Goal: Task Accomplishment & Management: Manage account settings

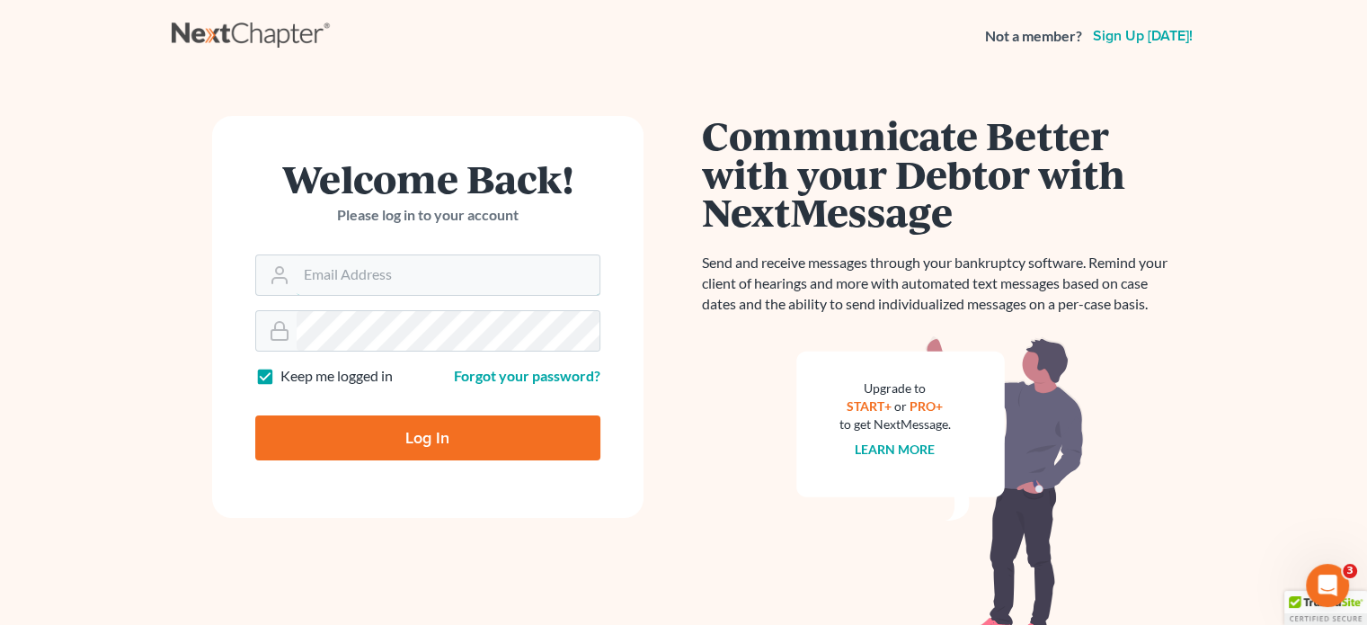
type input "[PERSON_NAME][EMAIL_ADDRESS][DOMAIN_NAME]"
click at [419, 423] on input "Log In" at bounding box center [427, 437] width 345 height 45
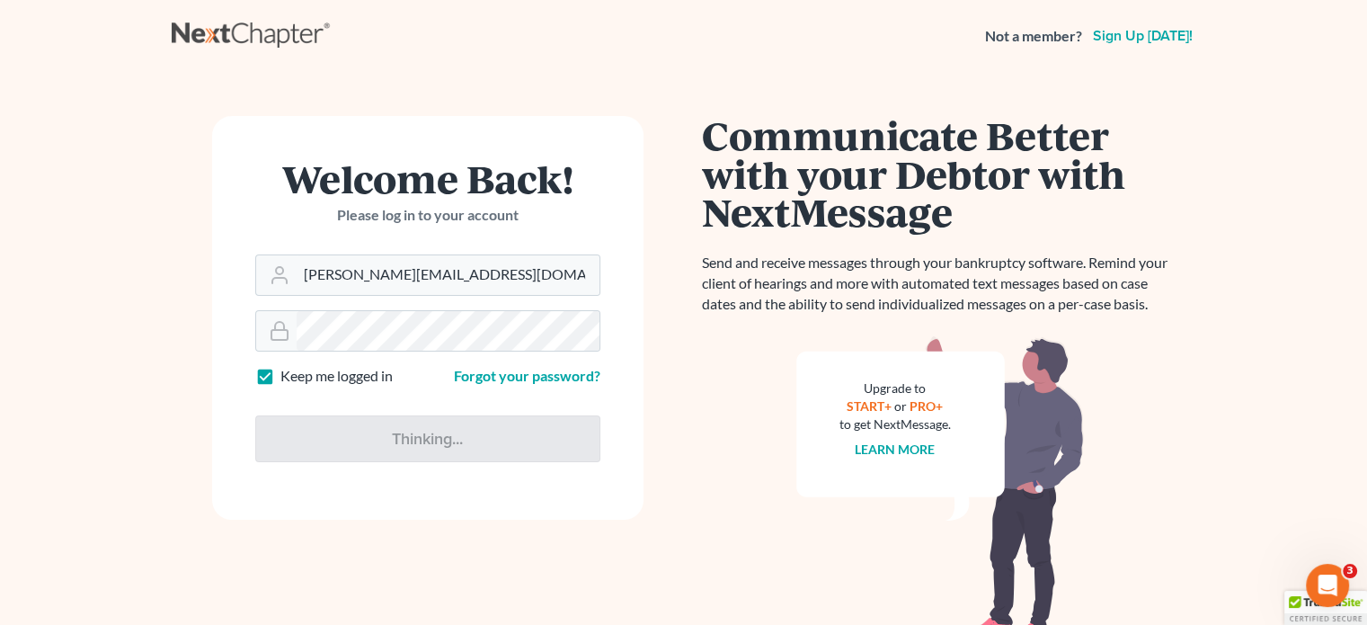
type input "Thinking..."
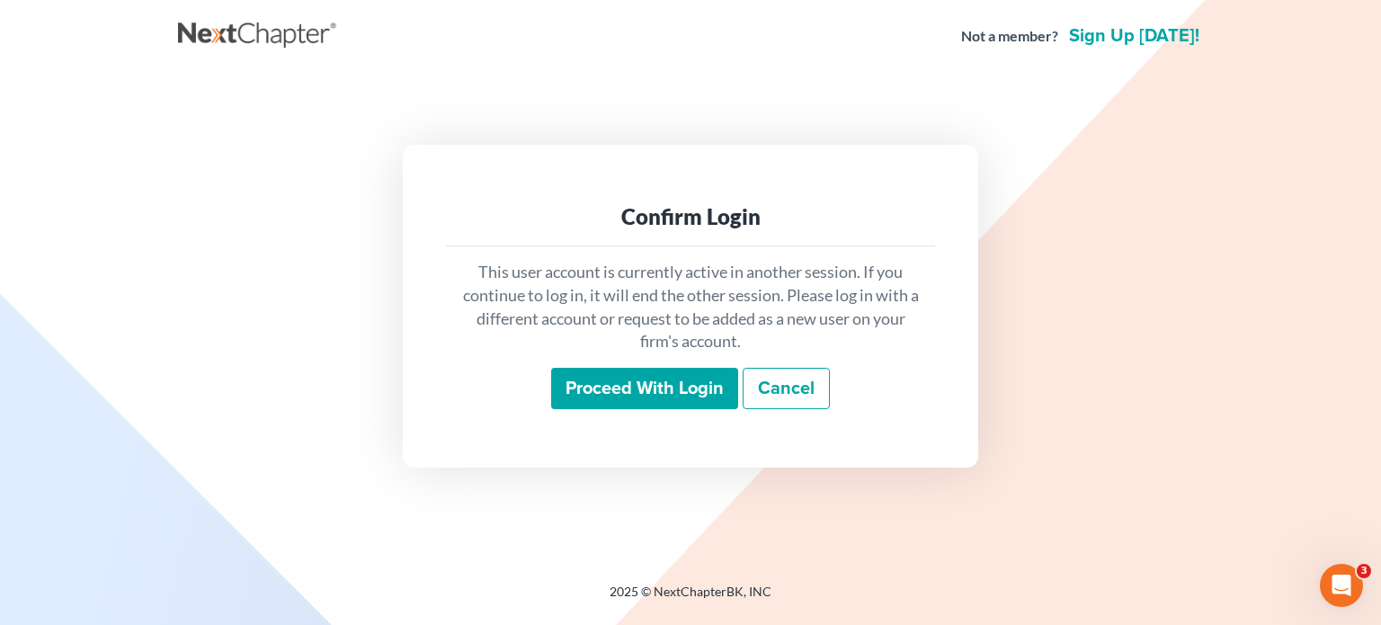
click at [601, 377] on input "Proceed with login" at bounding box center [644, 388] width 187 height 41
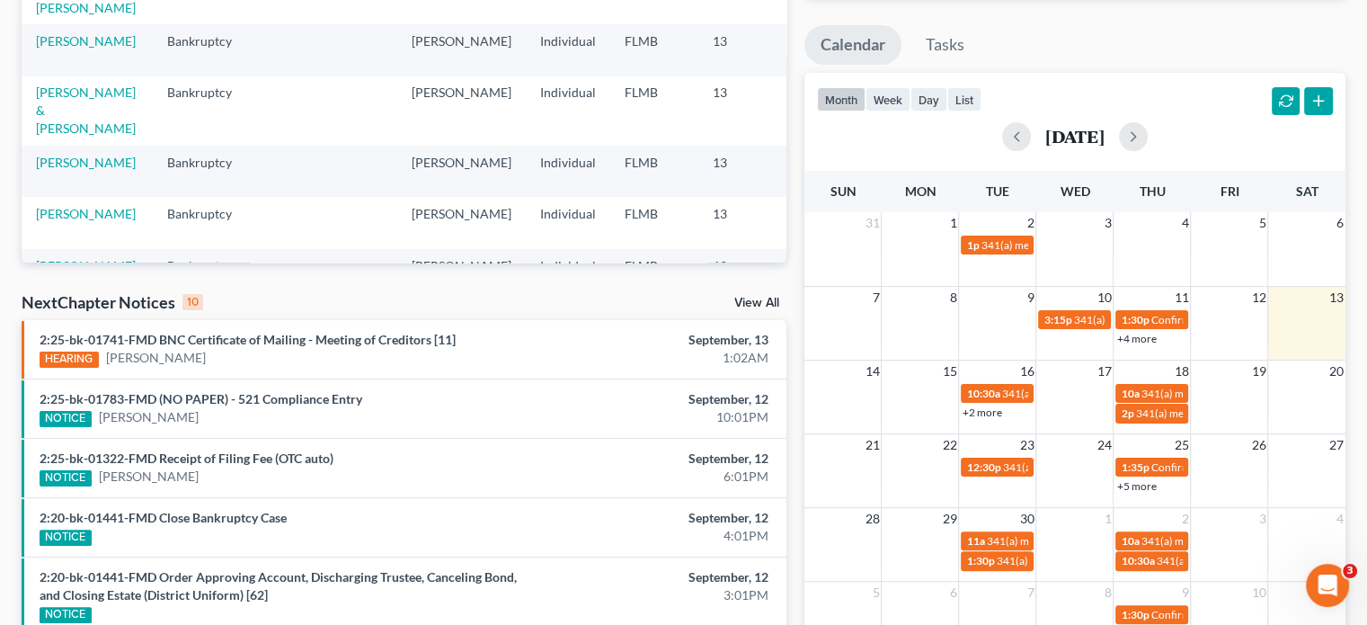
scroll to position [450, 0]
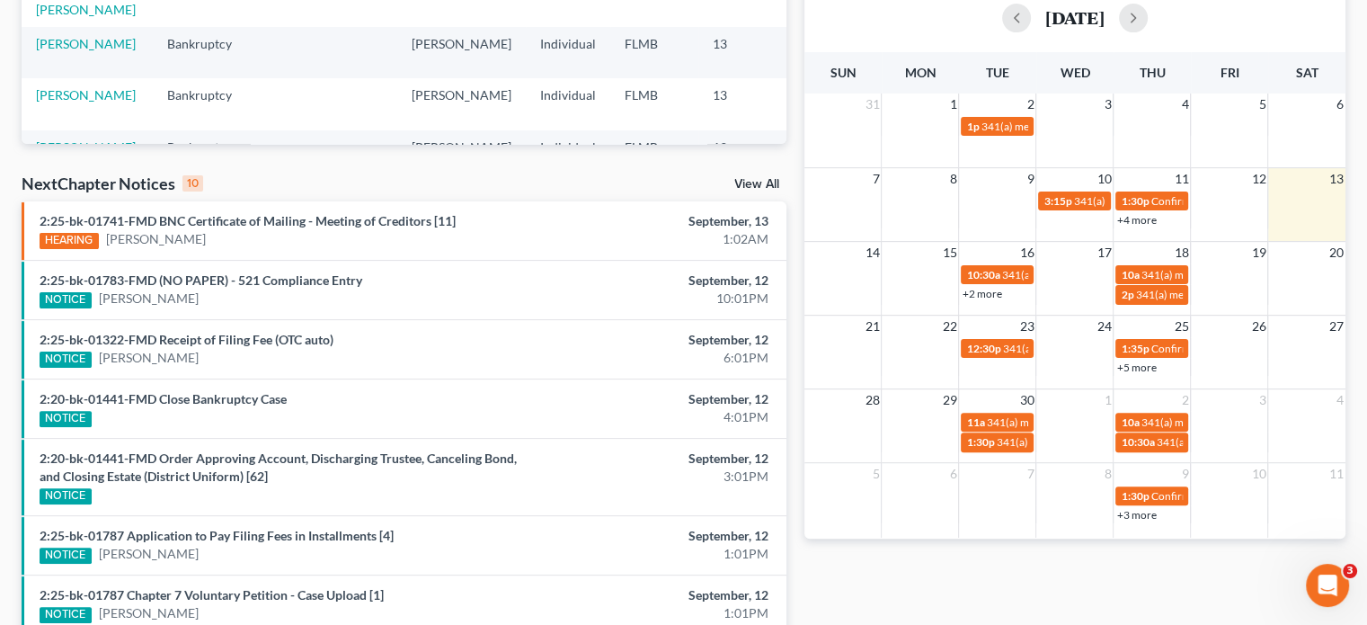
click at [989, 295] on link "+2 more" at bounding box center [982, 293] width 40 height 13
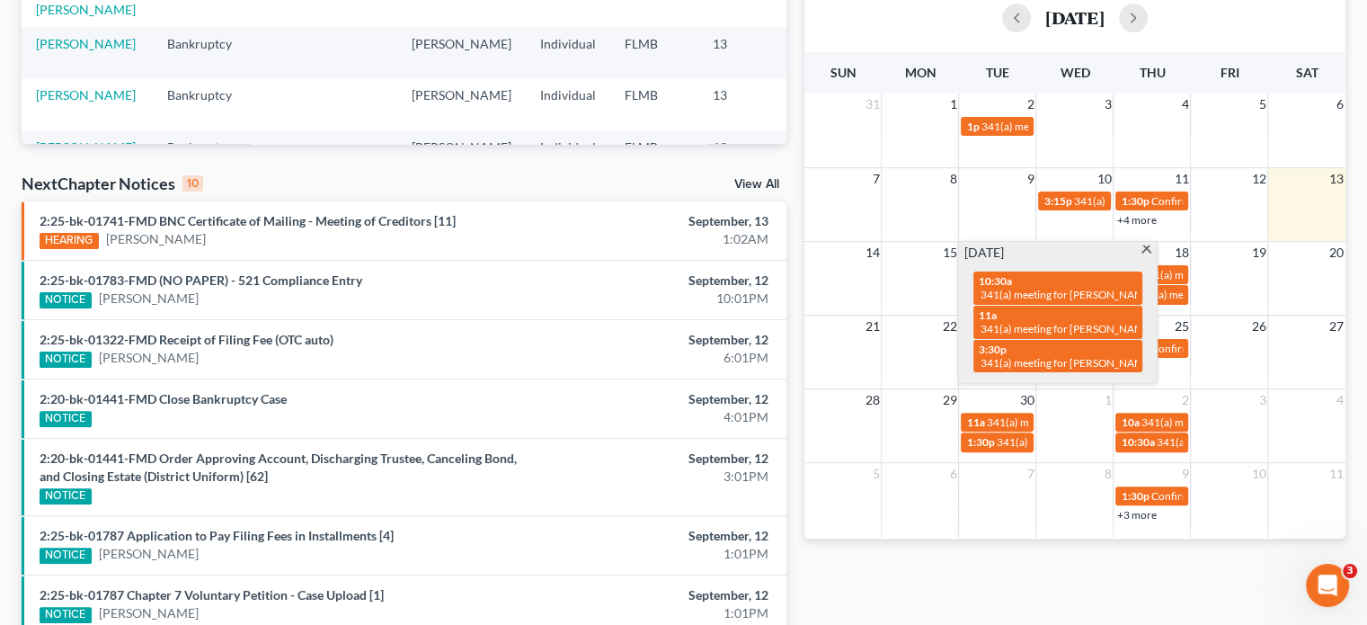
click at [1232, 388] on td "3" at bounding box center [1229, 399] width 77 height 22
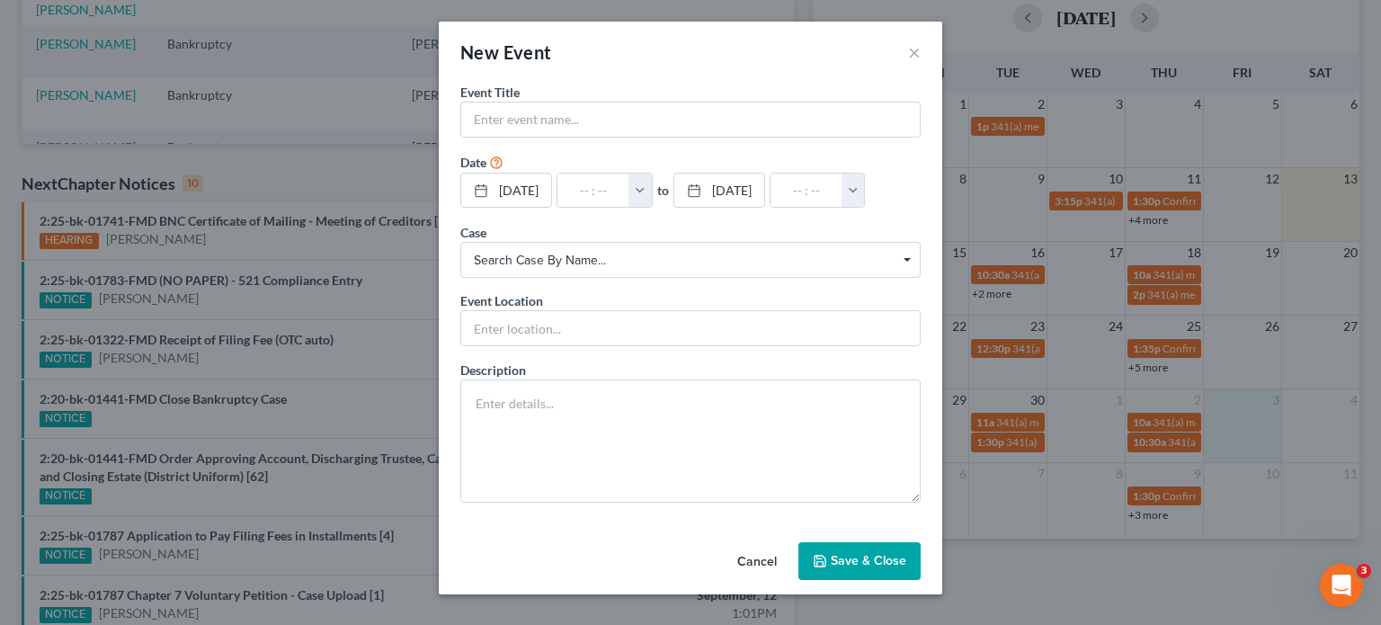
click at [1156, 370] on div "New Event × Event Title * Date 10/3/2025 close Date 10/3/2025 Time 12:00 AM che…" at bounding box center [690, 312] width 1381 height 625
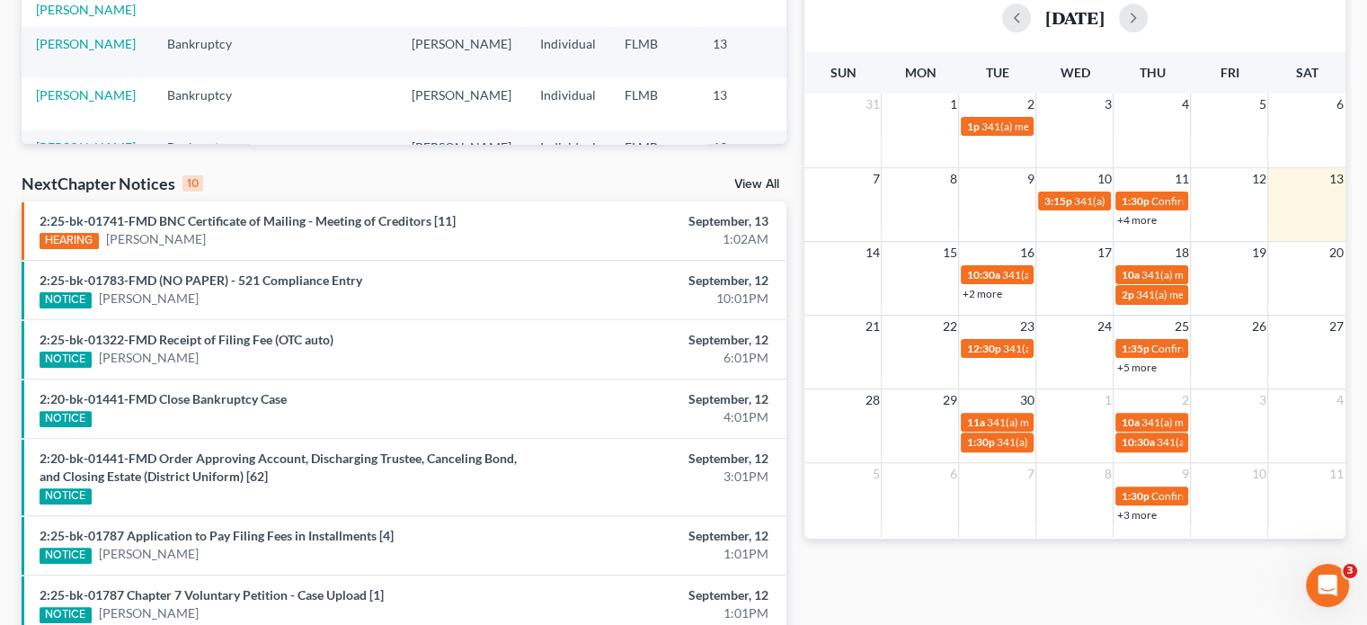
click at [1145, 367] on link "+5 more" at bounding box center [1137, 367] width 40 height 13
click at [1021, 325] on span "23" at bounding box center [1027, 327] width 18 height 22
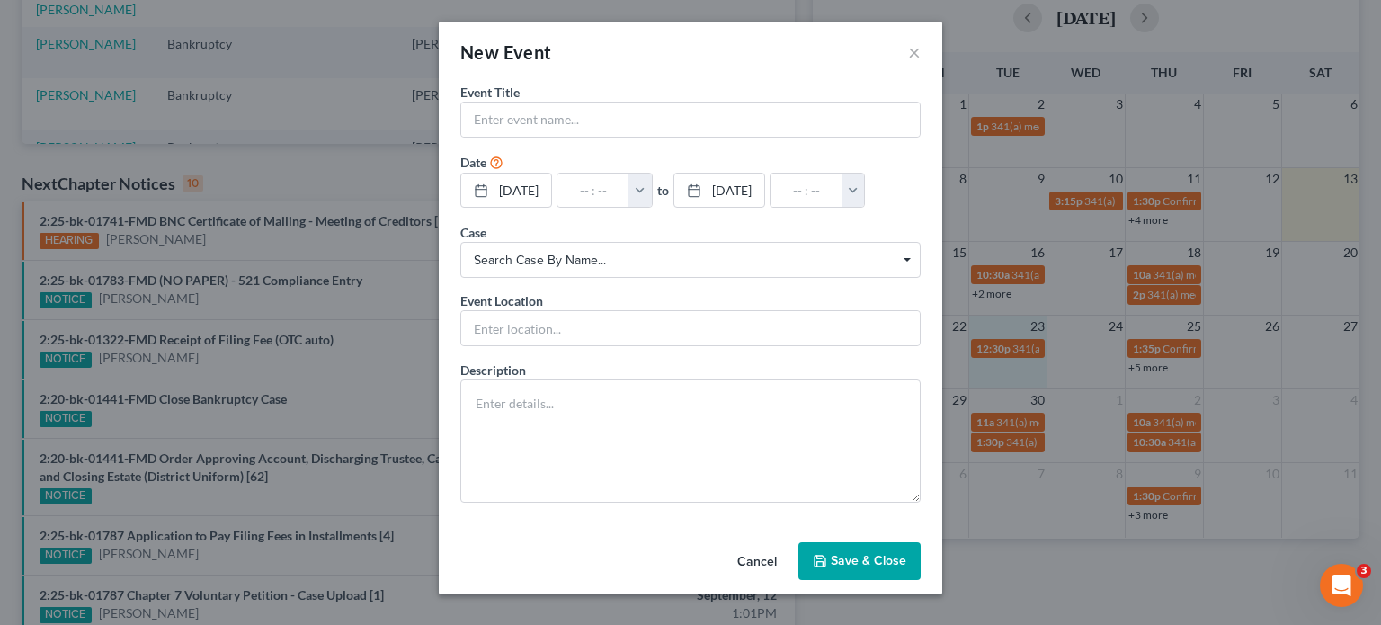
click at [921, 52] on div "New Event ×" at bounding box center [690, 52] width 503 height 61
click at [917, 53] on button "×" at bounding box center [914, 52] width 13 height 22
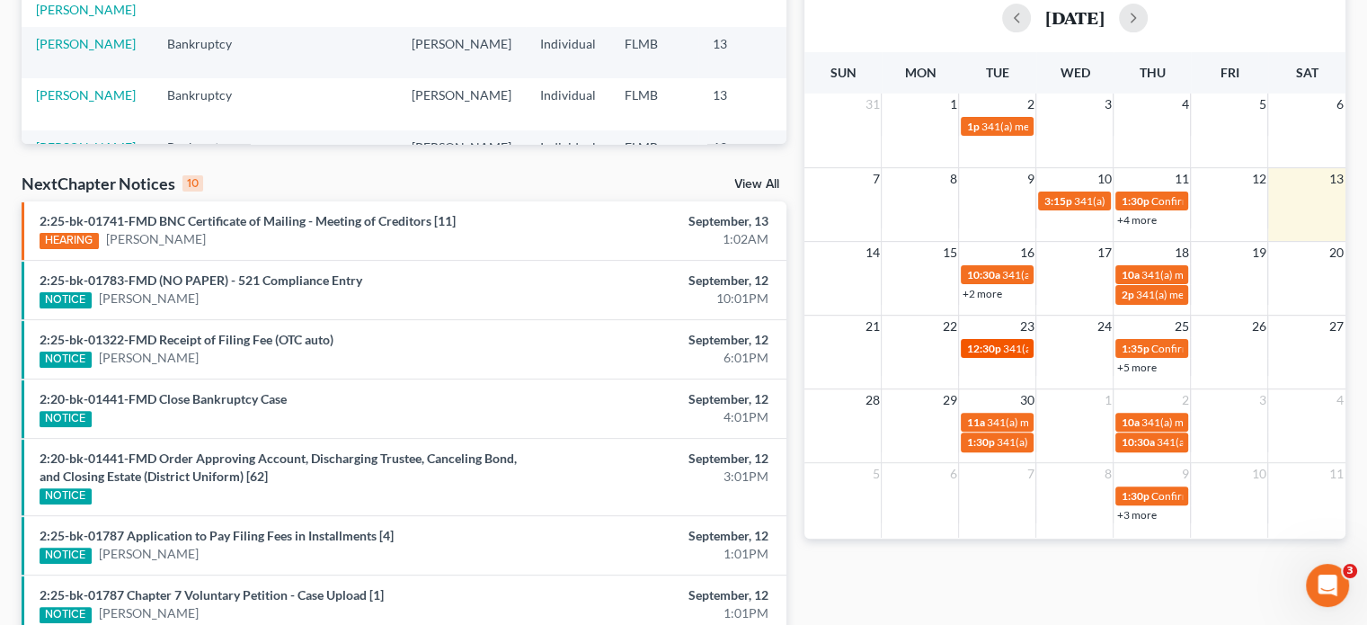
click at [978, 355] on link "12:30p 341(a) meeting for Barbara Toney" at bounding box center [997, 348] width 73 height 19
select select "Days"
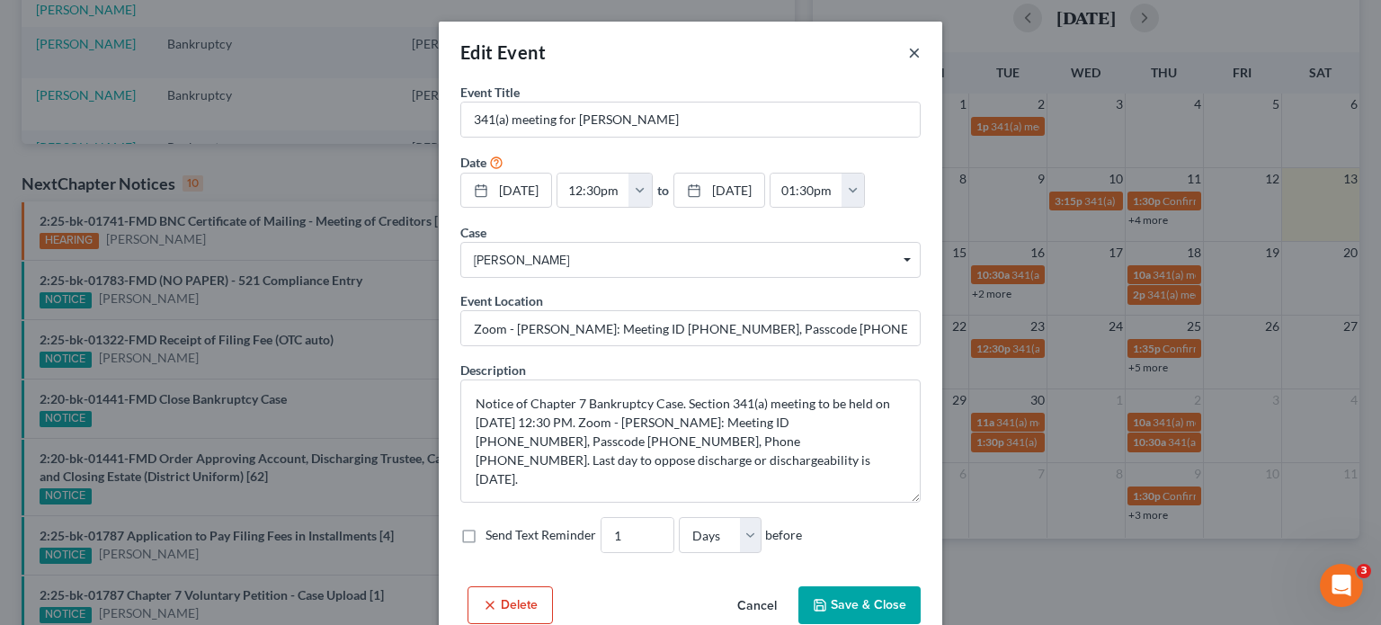
click at [913, 57] on button "×" at bounding box center [914, 52] width 13 height 22
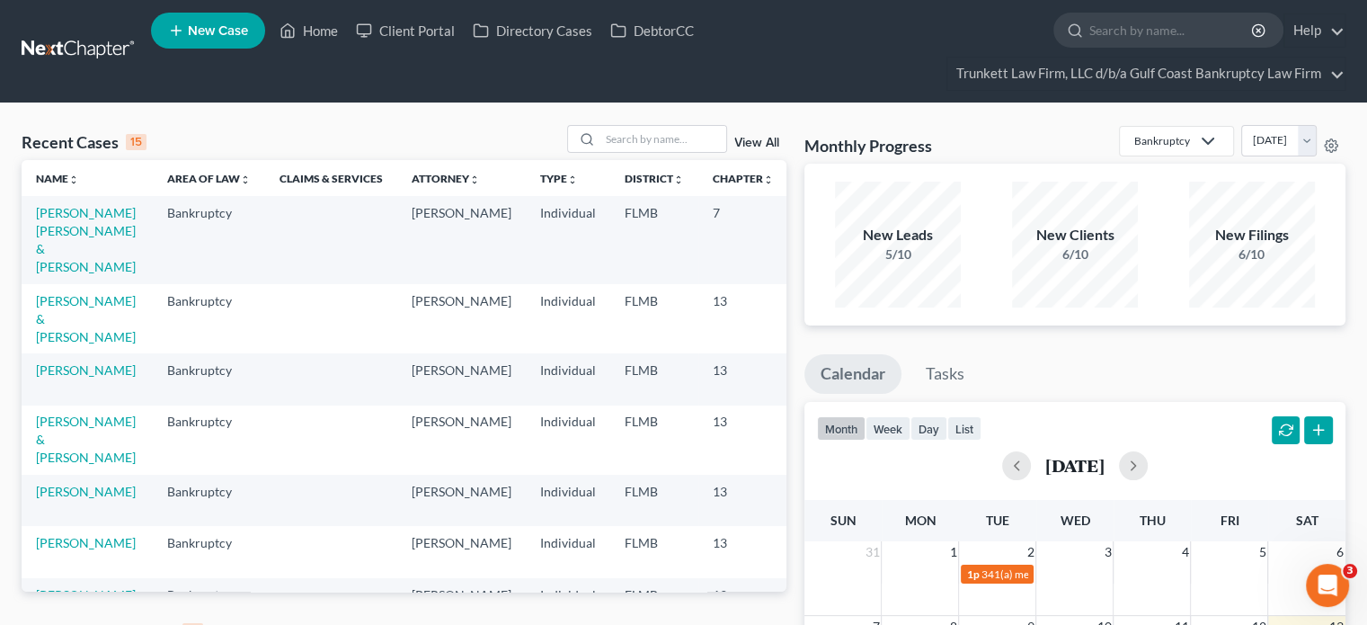
scroll to position [0, 0]
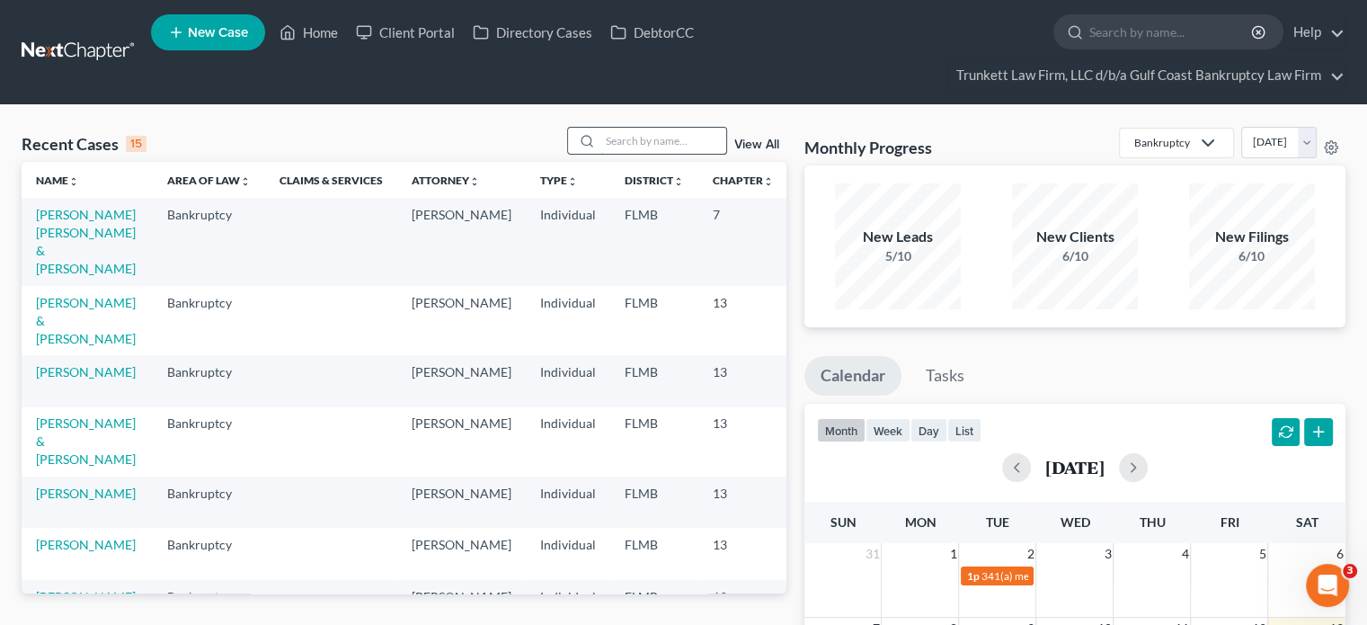
click at [646, 139] on input "search" at bounding box center [664, 141] width 126 height 26
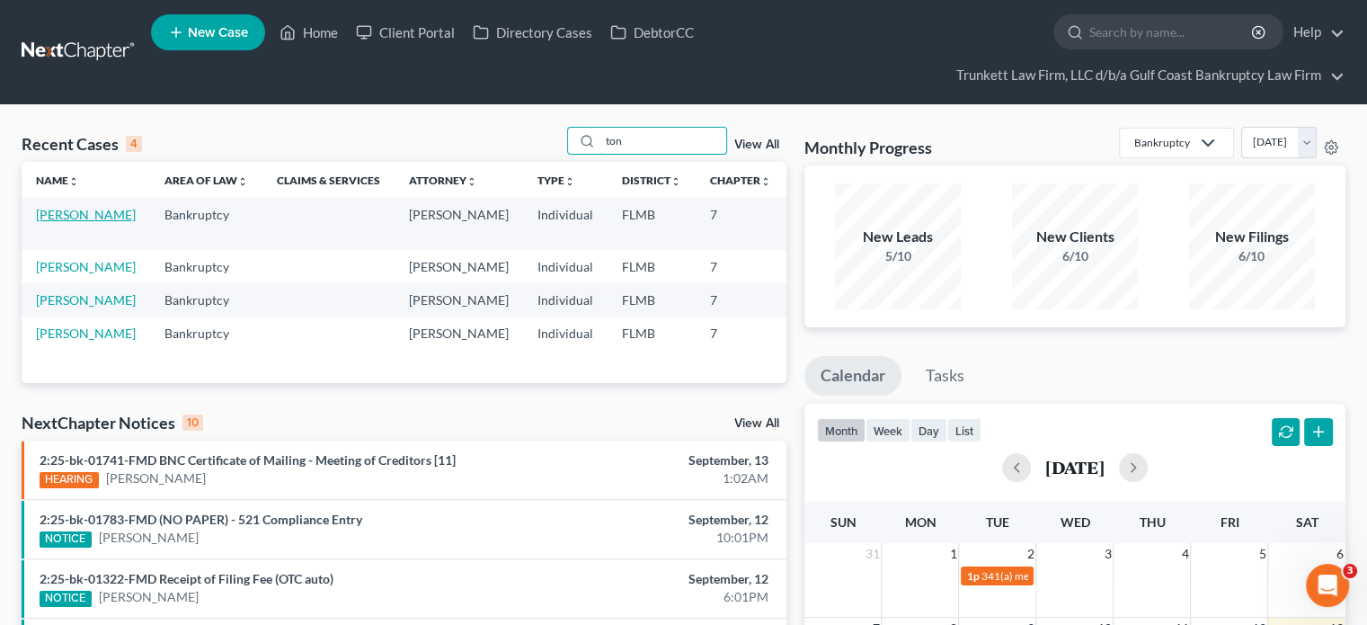
type input "ton"
click at [67, 215] on link "[PERSON_NAME]" at bounding box center [86, 214] width 100 height 15
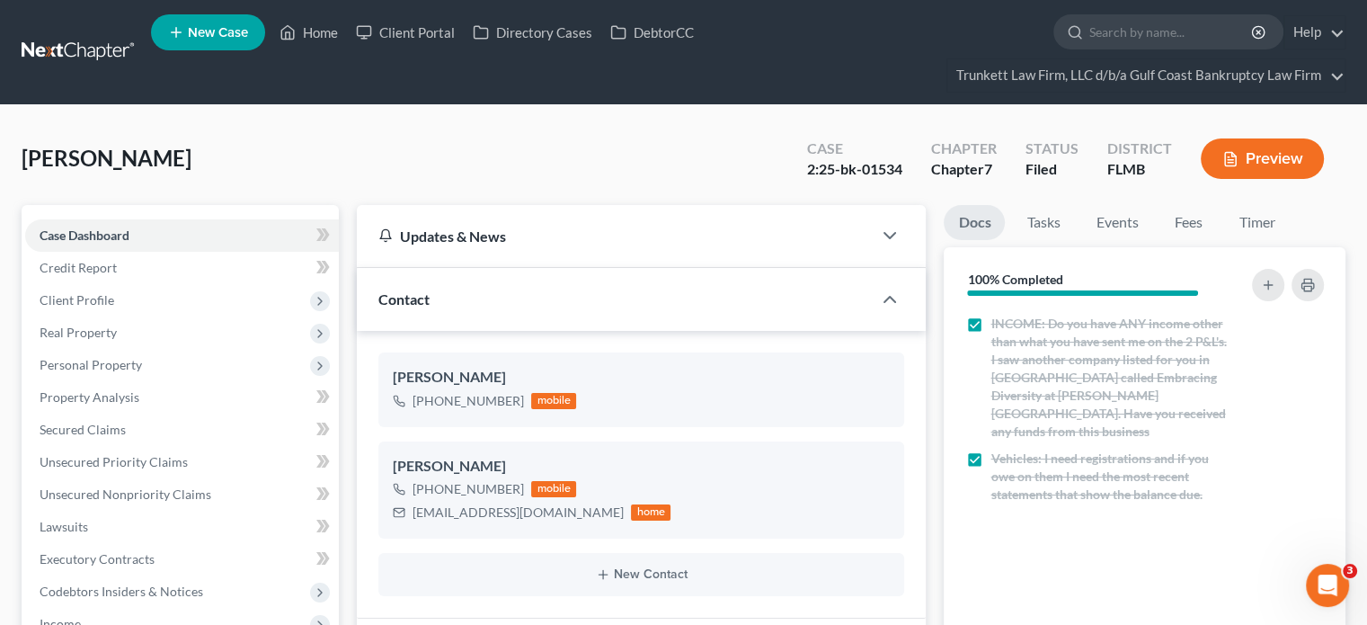
scroll to position [698, 0]
click at [87, 42] on link at bounding box center [79, 52] width 115 height 32
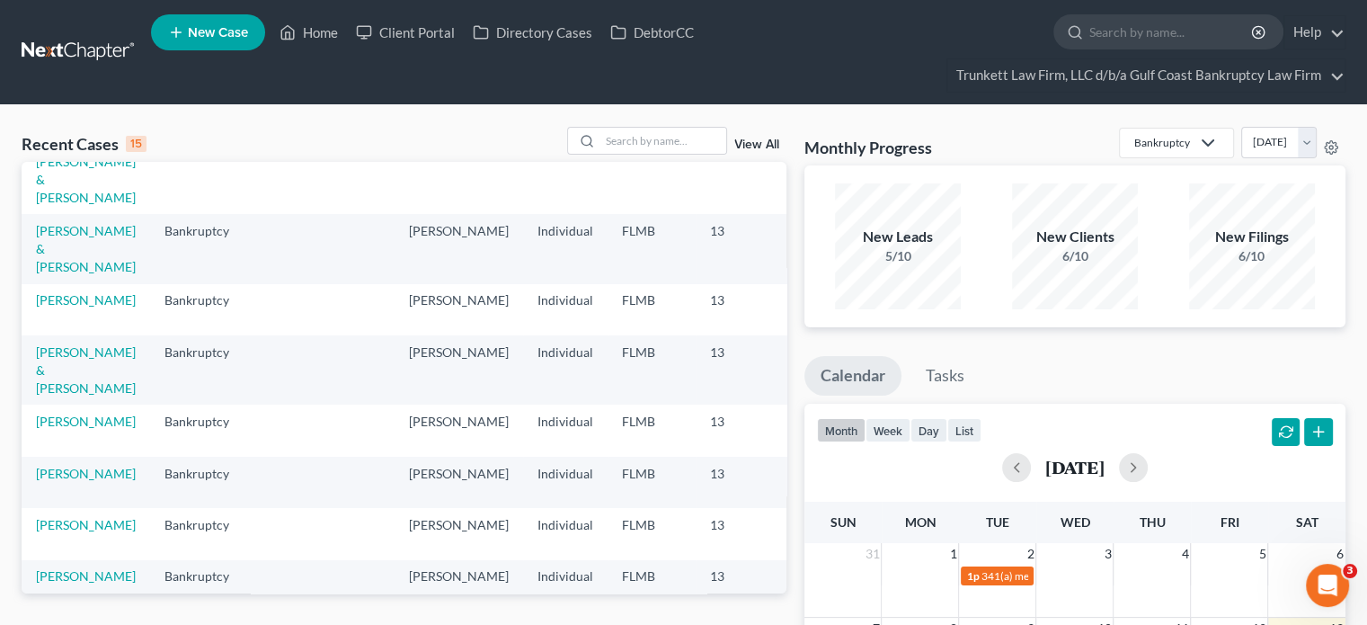
scroll to position [180, 0]
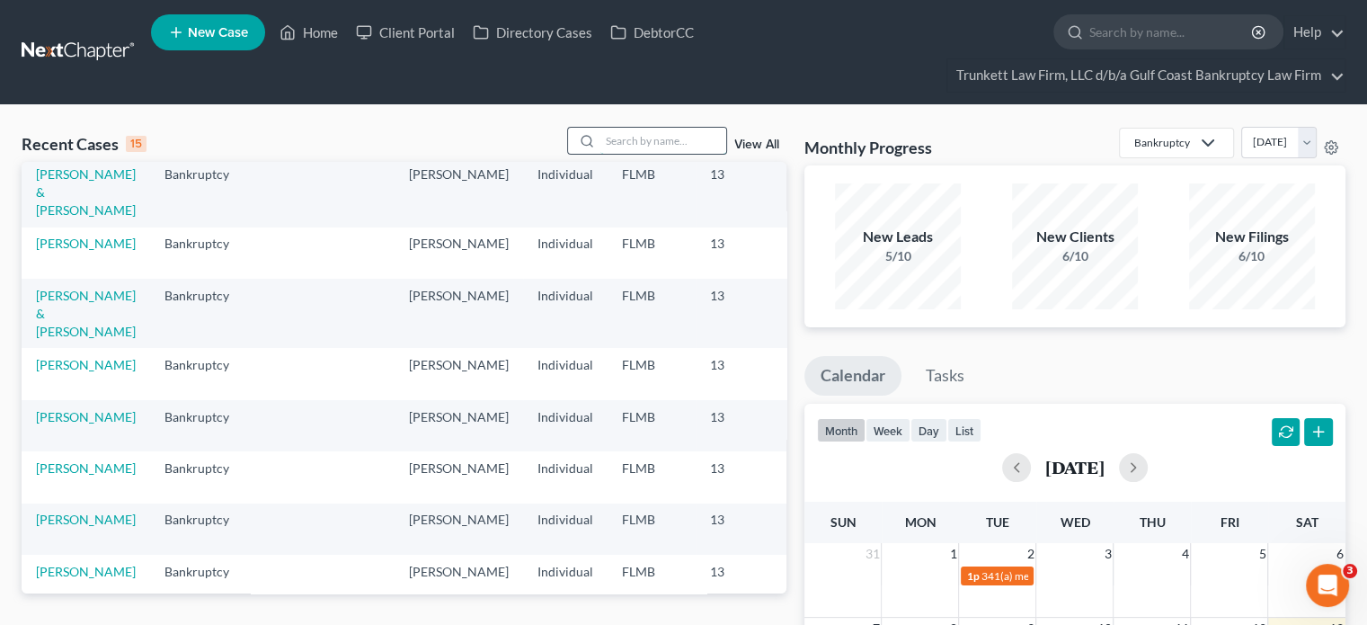
click at [682, 133] on input "search" at bounding box center [664, 141] width 126 height 26
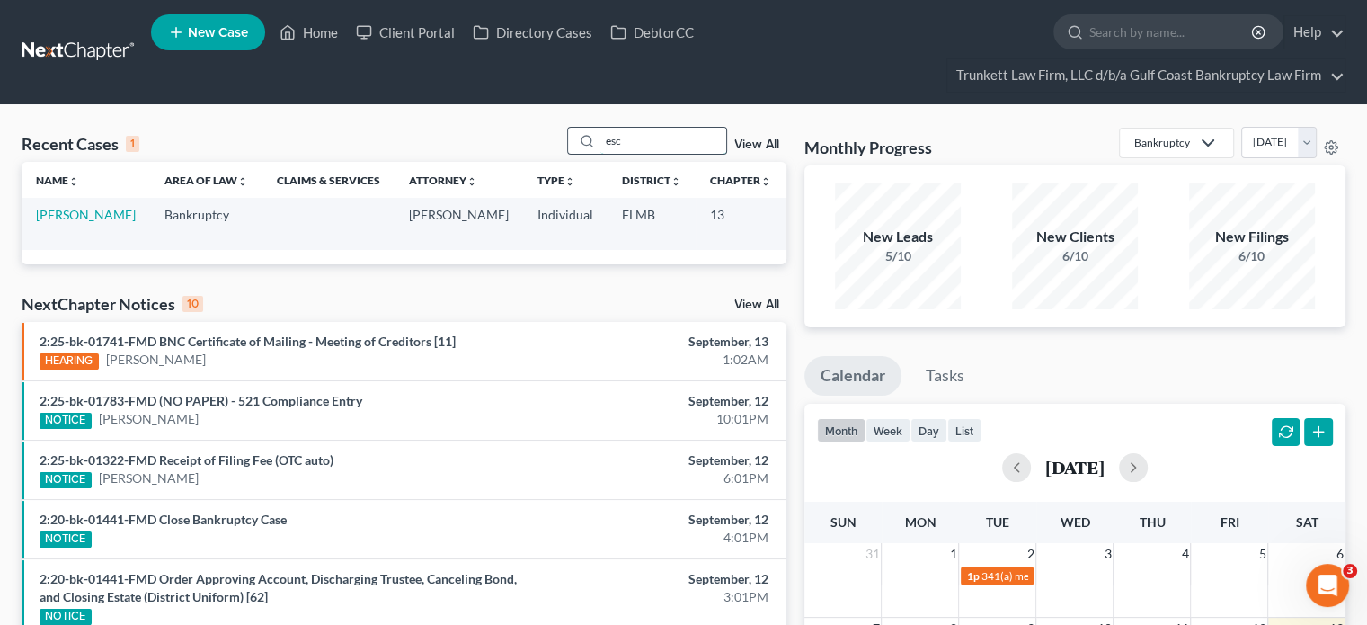
scroll to position [0, 0]
type input "esc"
click at [68, 222] on link "[PERSON_NAME]" at bounding box center [86, 214] width 100 height 15
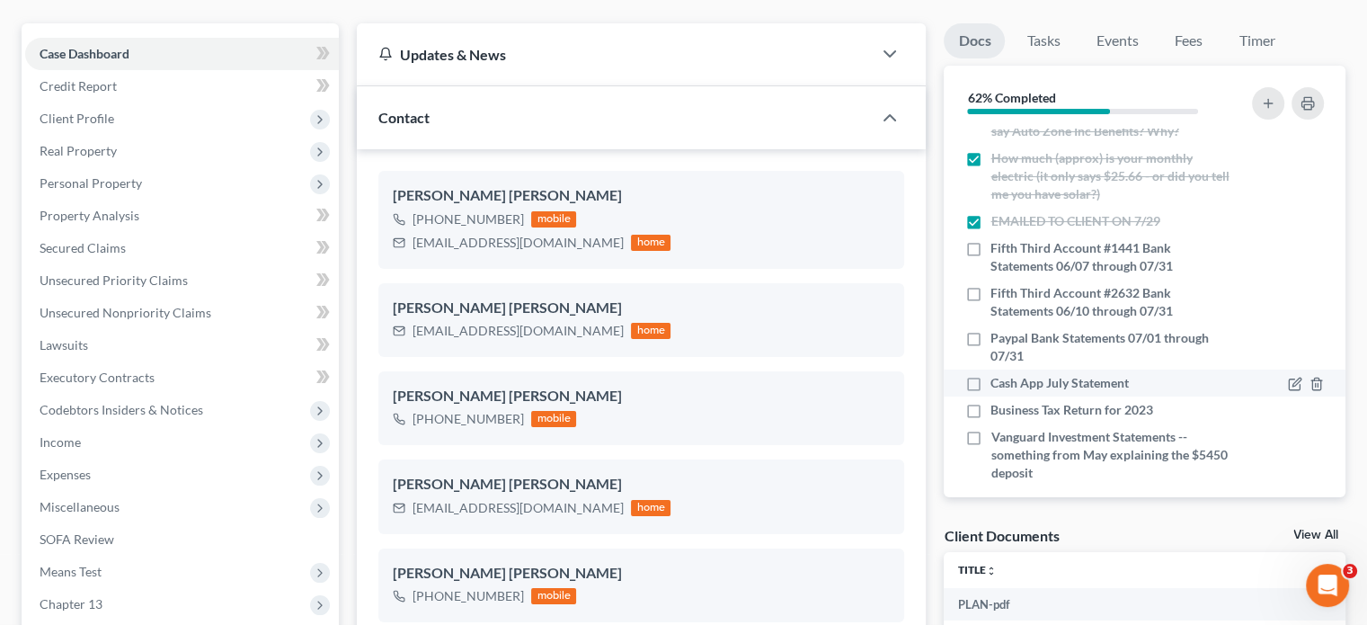
scroll to position [180, 0]
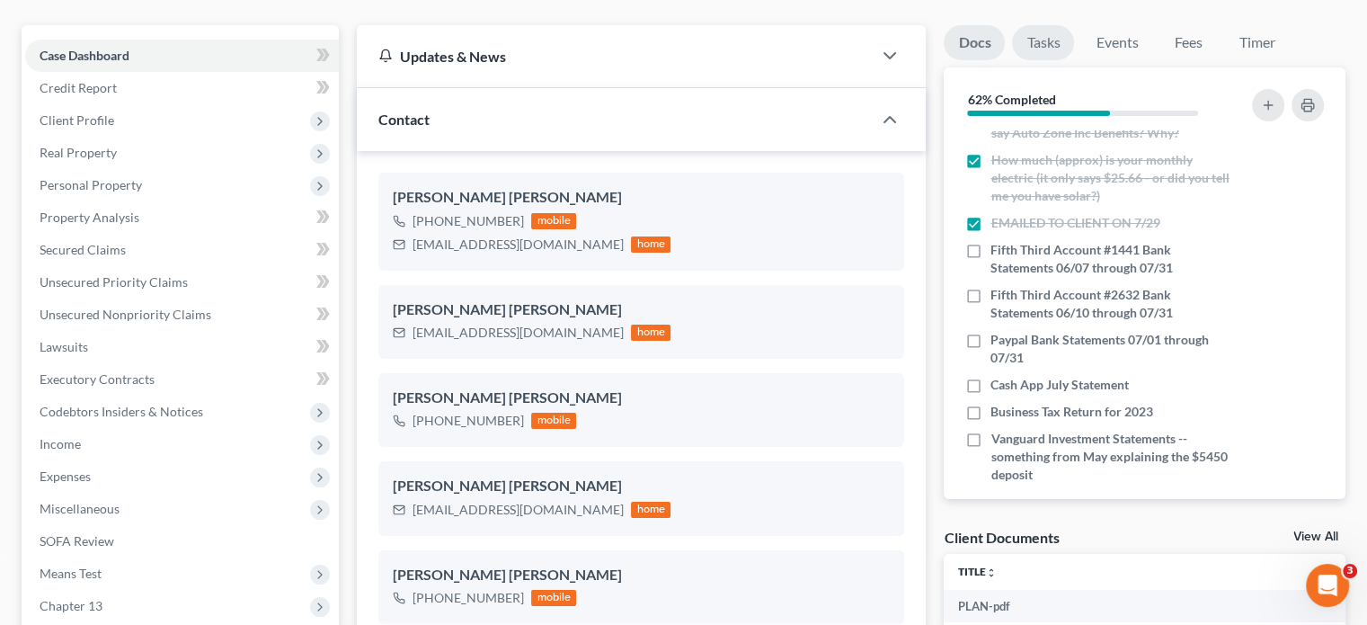
click at [1058, 35] on link "Tasks" at bounding box center [1043, 42] width 62 height 35
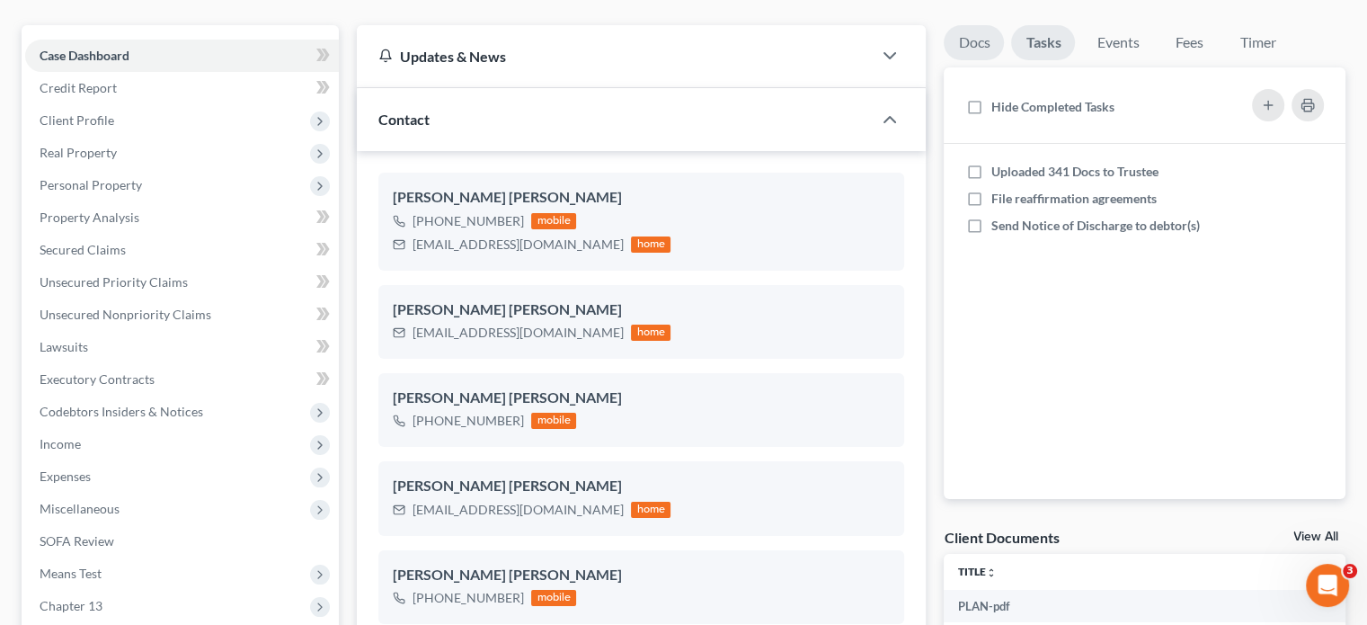
click at [975, 51] on link "Docs" at bounding box center [974, 42] width 60 height 35
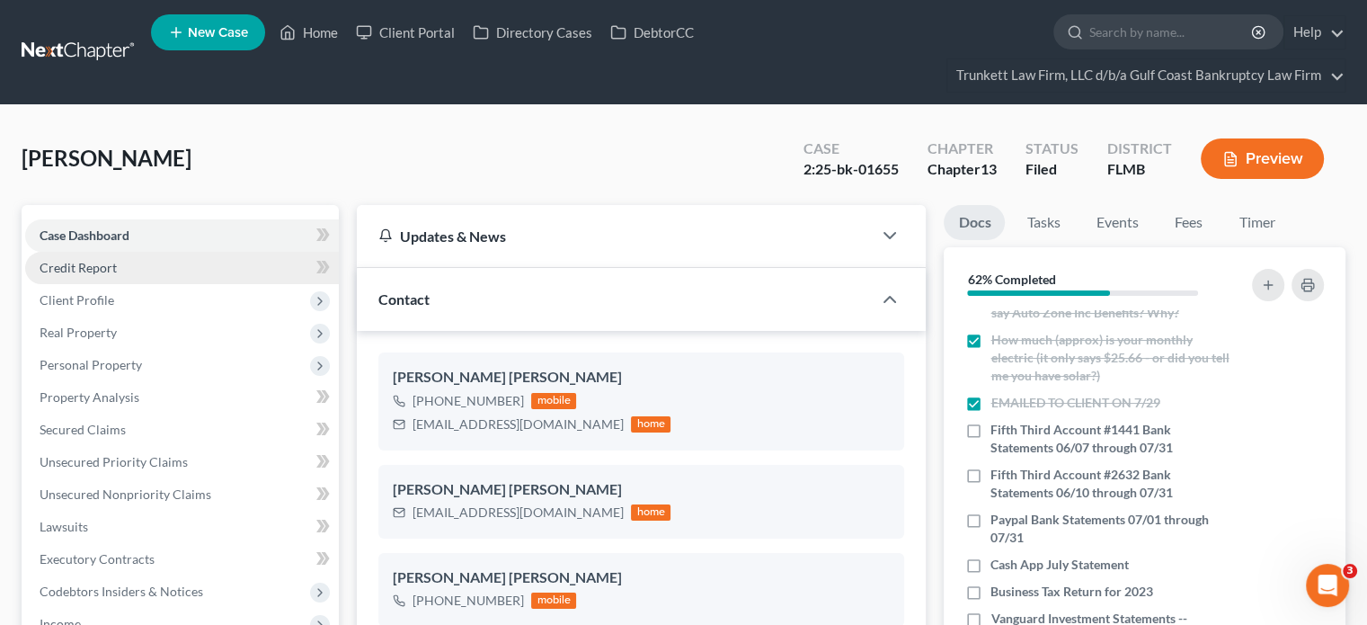
scroll to position [0, 0]
click at [101, 55] on link at bounding box center [79, 52] width 115 height 32
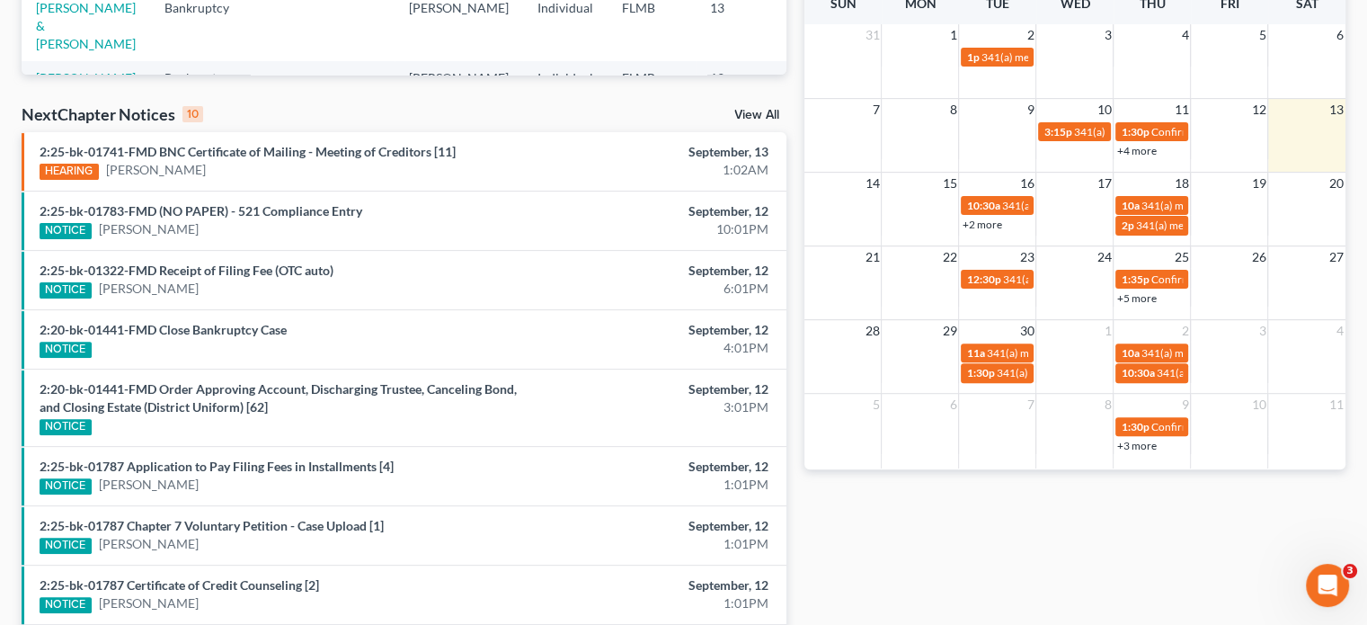
scroll to position [575, 0]
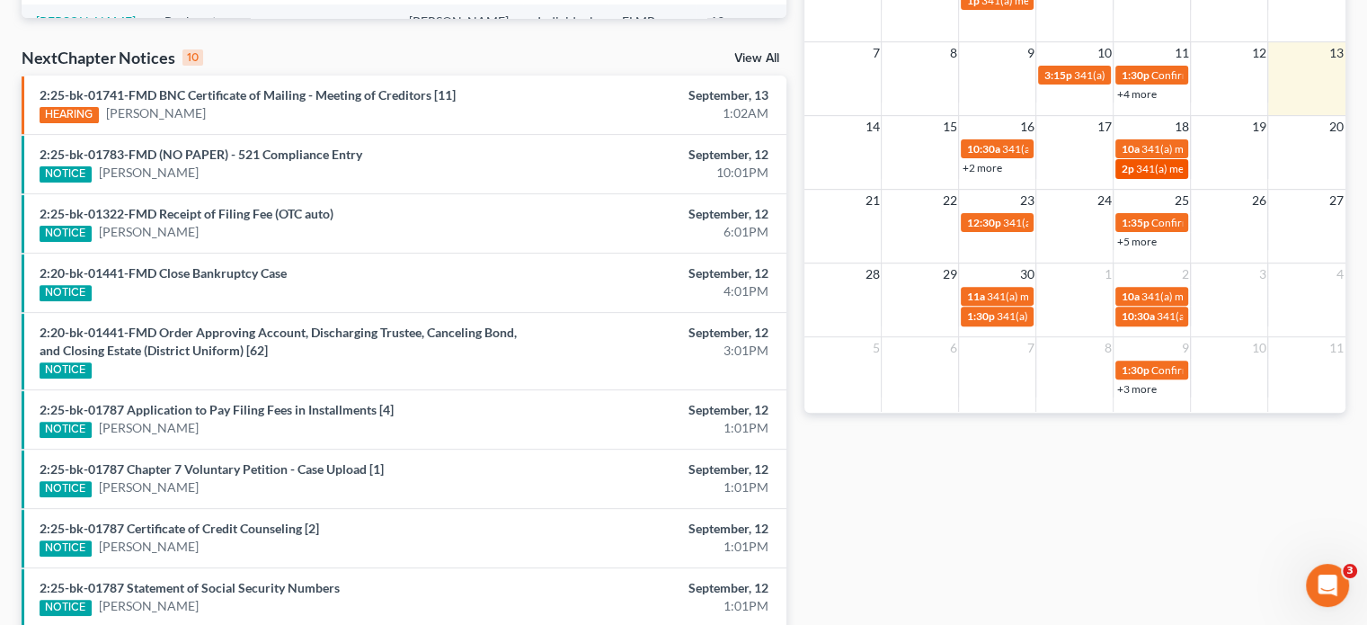
click at [1172, 164] on span "341(a) meeting for Miguel Roteta Escobar" at bounding box center [1266, 168] width 260 height 13
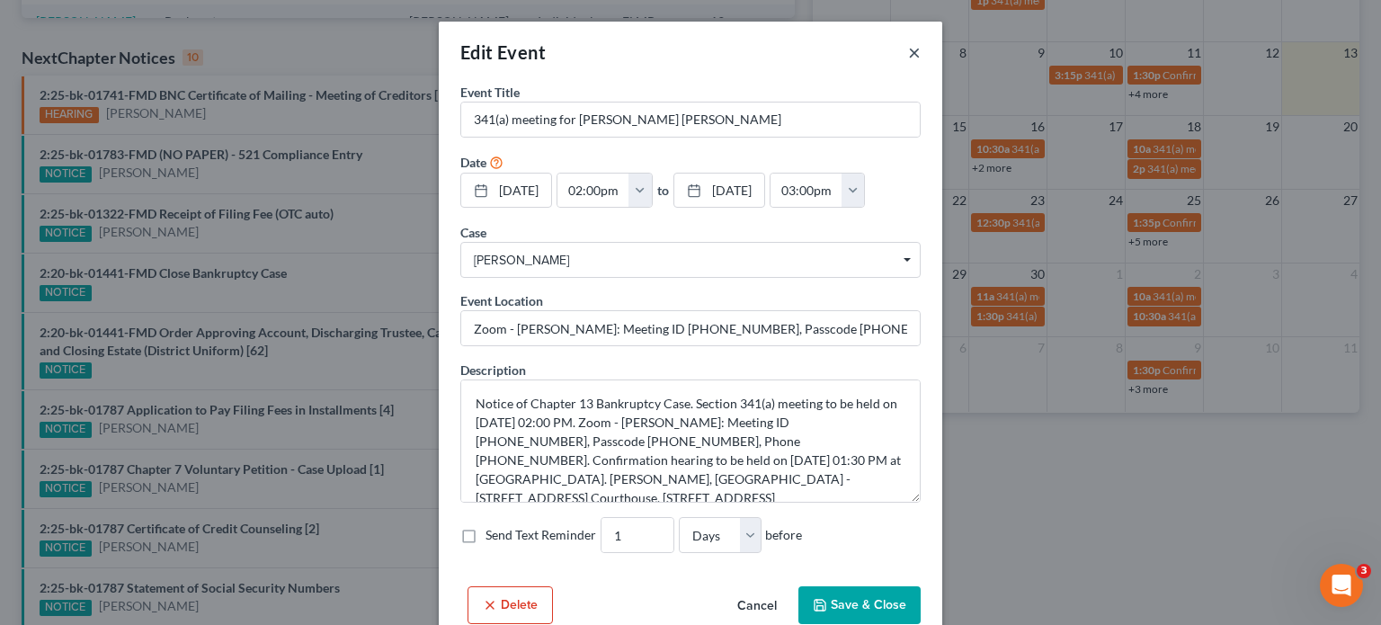
click at [909, 53] on button "×" at bounding box center [914, 52] width 13 height 22
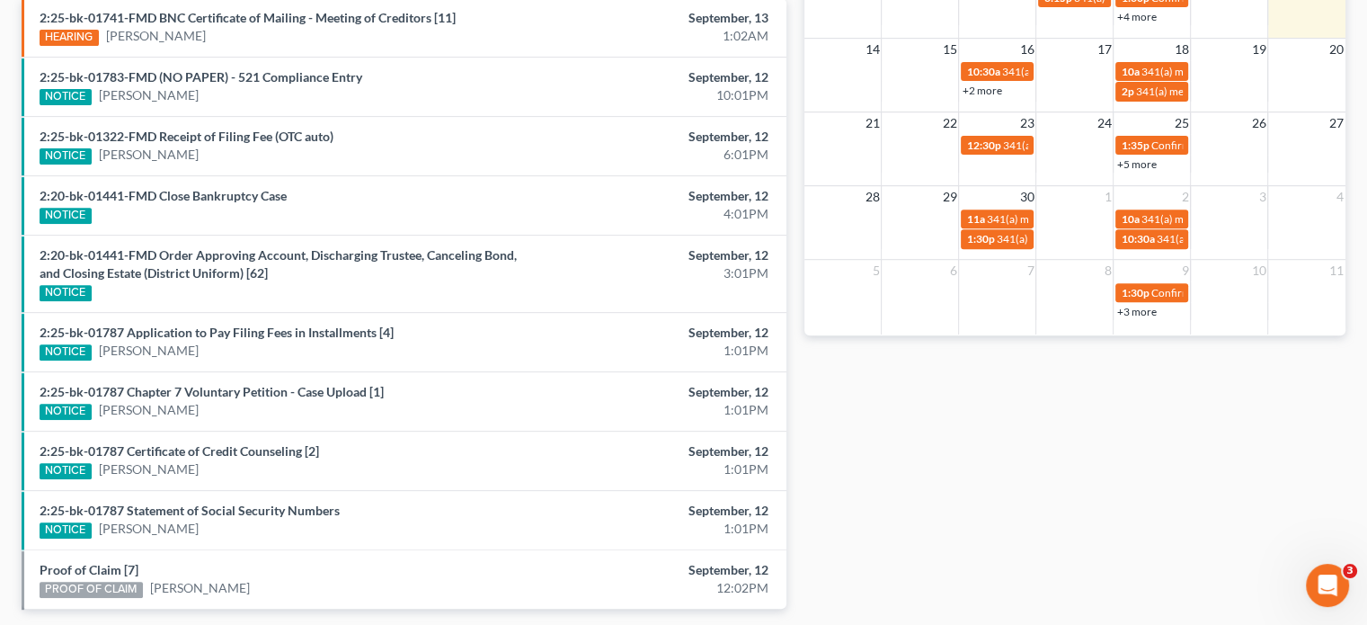
scroll to position [651, 0]
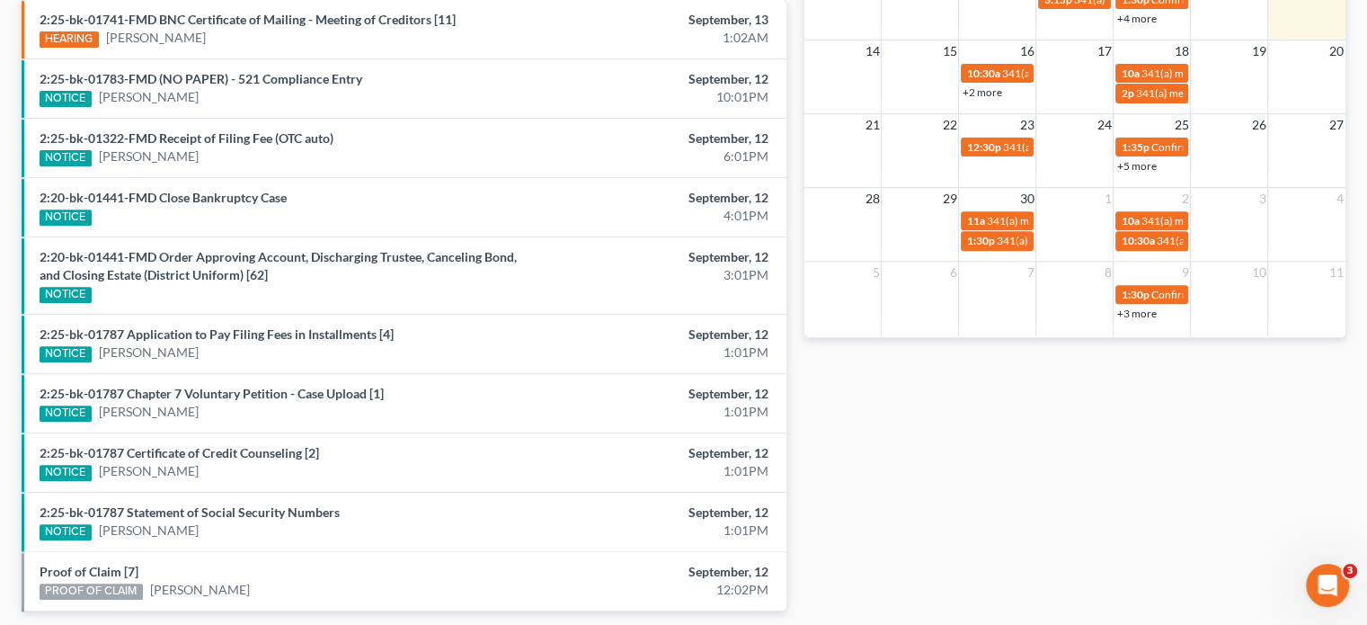
click at [1138, 165] on link "+5 more" at bounding box center [1137, 165] width 40 height 13
click at [1119, 382] on div "Monthly Progress Bankruptcy Bankruptcy Business Litigation Construction and Dev…" at bounding box center [1075, 57] width 559 height 1163
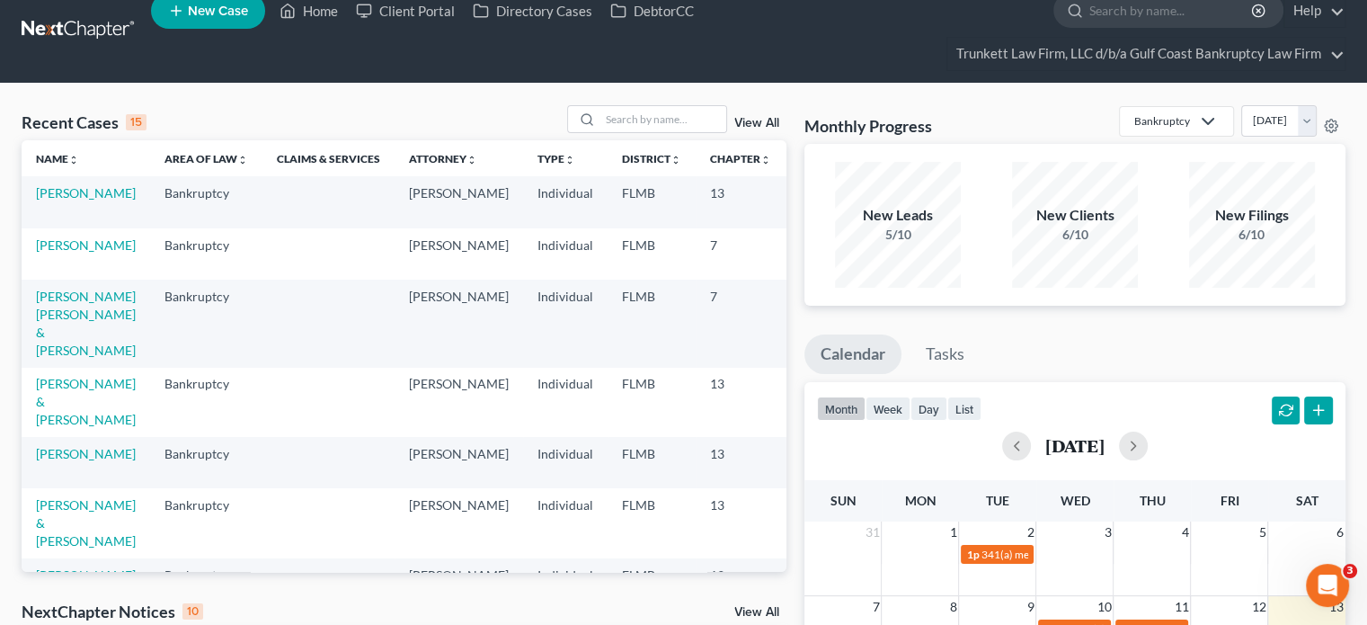
scroll to position [0, 0]
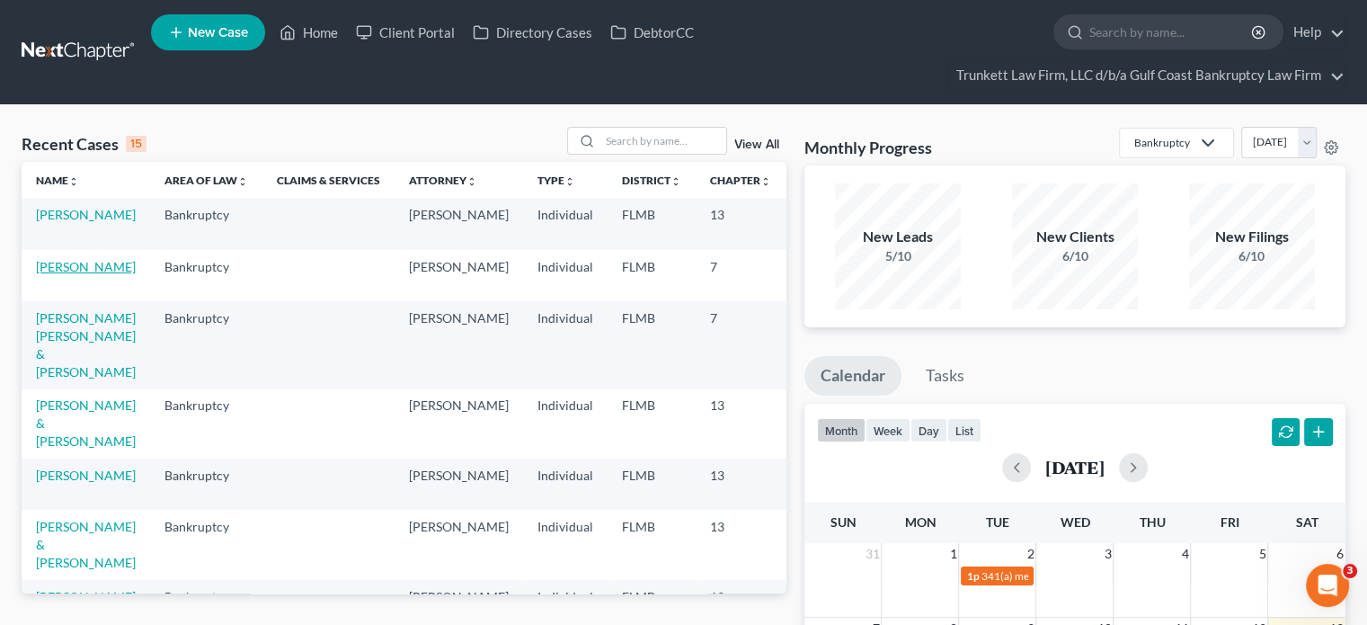
click at [65, 274] on link "[PERSON_NAME]" at bounding box center [86, 266] width 100 height 15
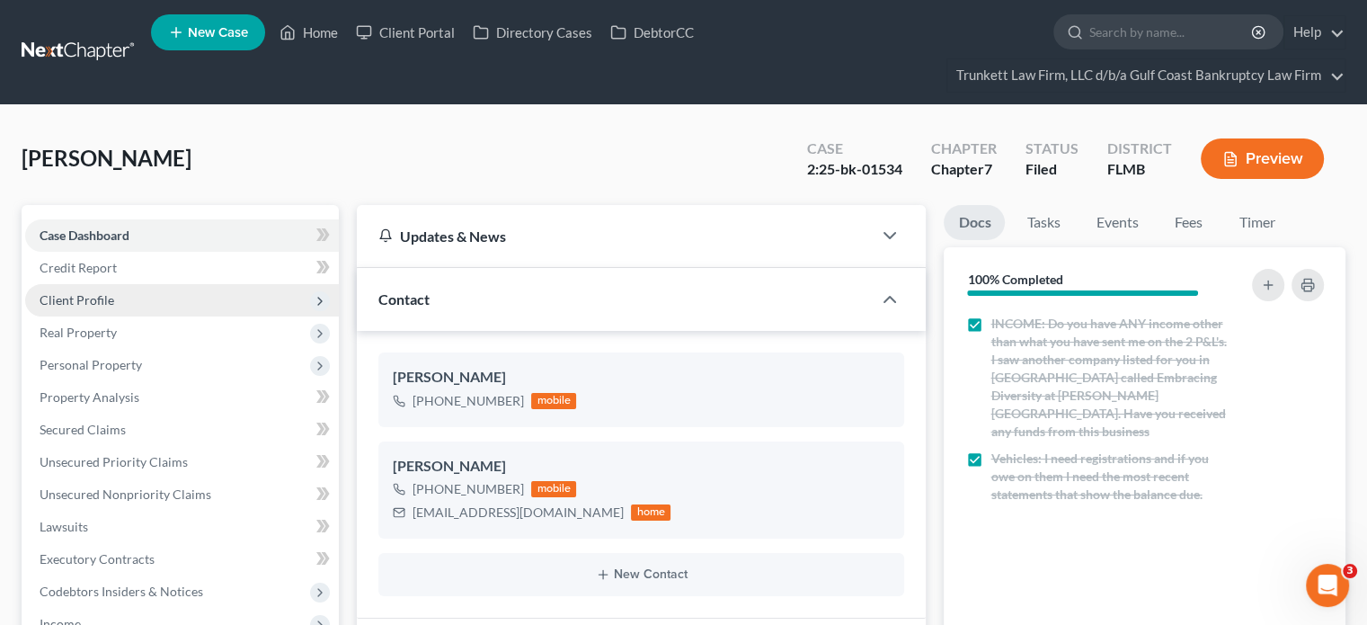
scroll to position [698, 0]
click at [1135, 221] on link "Events" at bounding box center [1117, 222] width 71 height 35
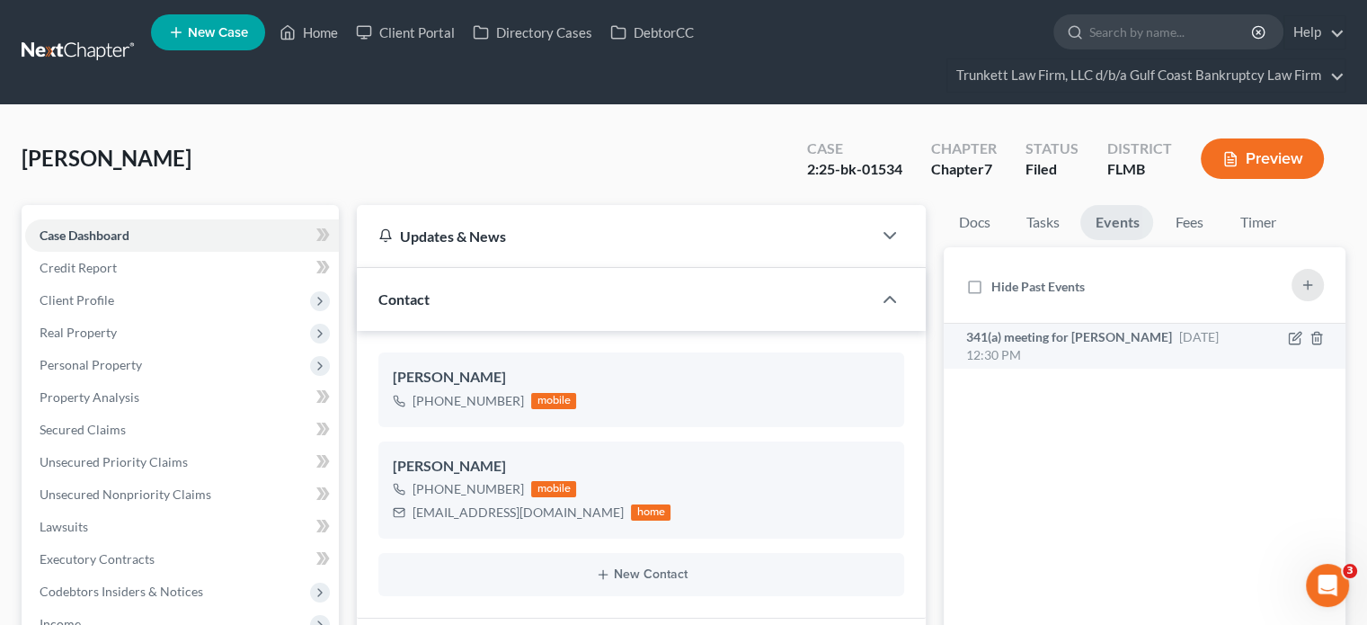
click at [1037, 330] on span "341(a) meeting for [PERSON_NAME]" at bounding box center [1069, 336] width 206 height 15
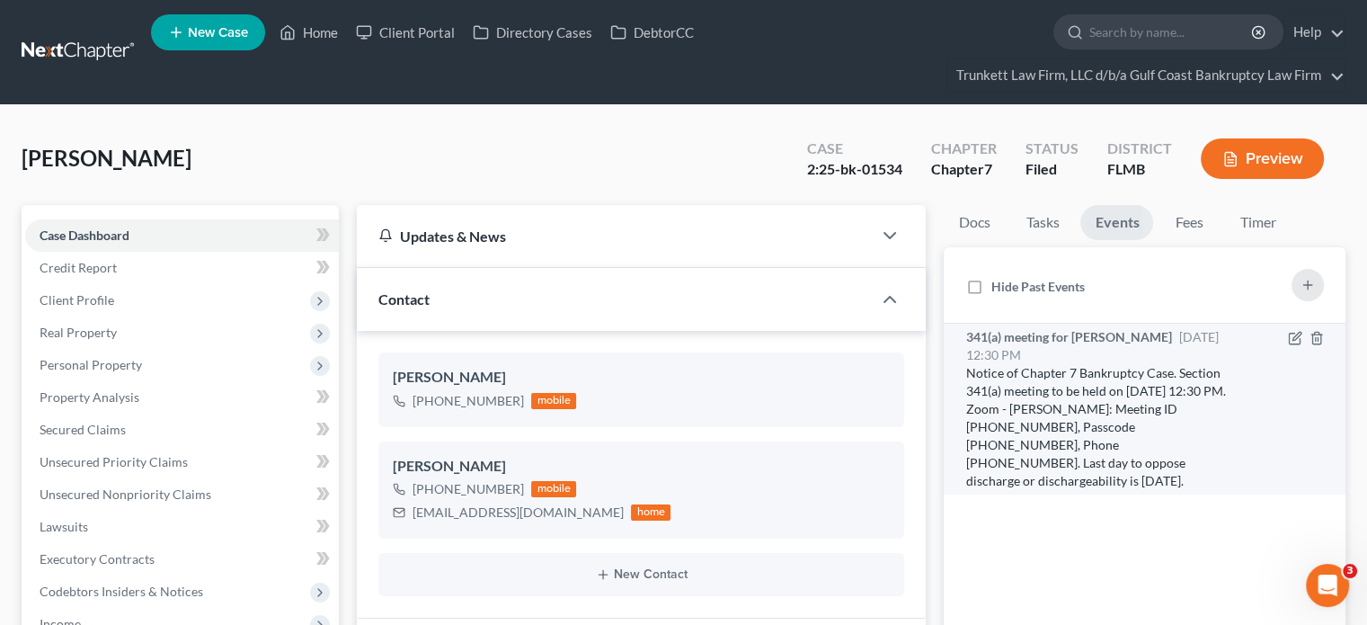
click at [1239, 337] on div at bounding box center [1286, 409] width 94 height 162
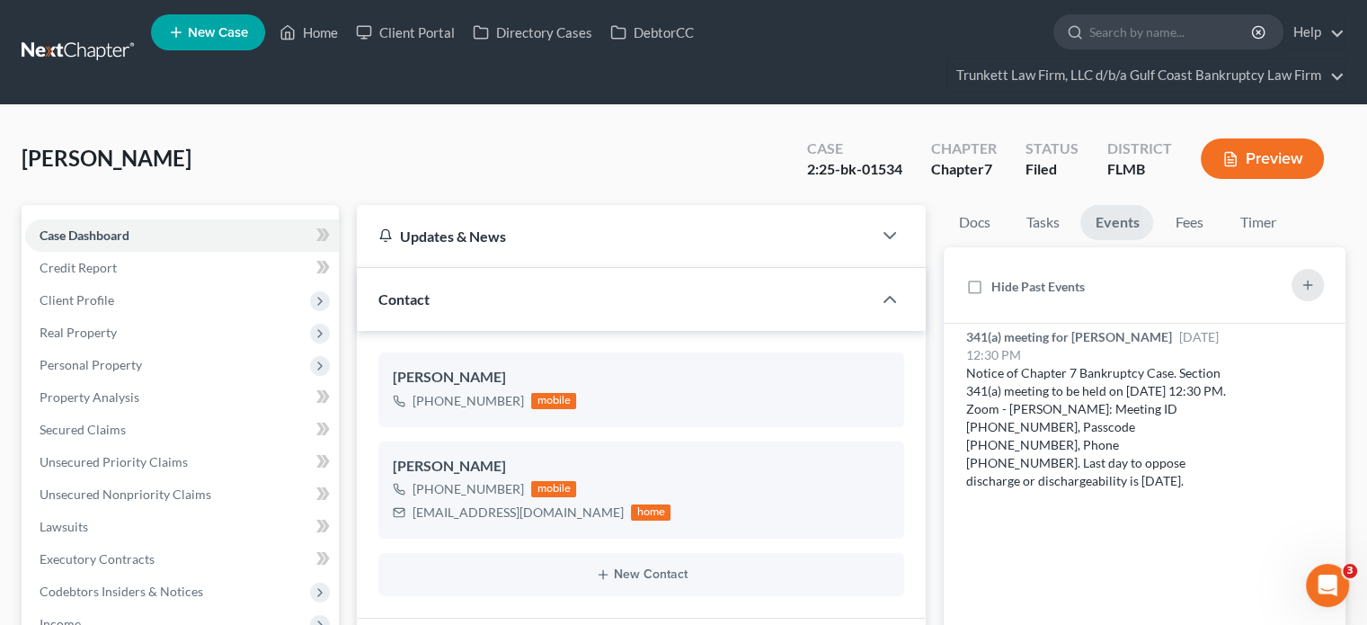
click at [651, 97] on nav "Home New Case Client Portal Directory Cases DebtorCC Trunkett Law Firm, LLC d/b…" at bounding box center [683, 52] width 1367 height 104
